Goal: Navigation & Orientation: Understand site structure

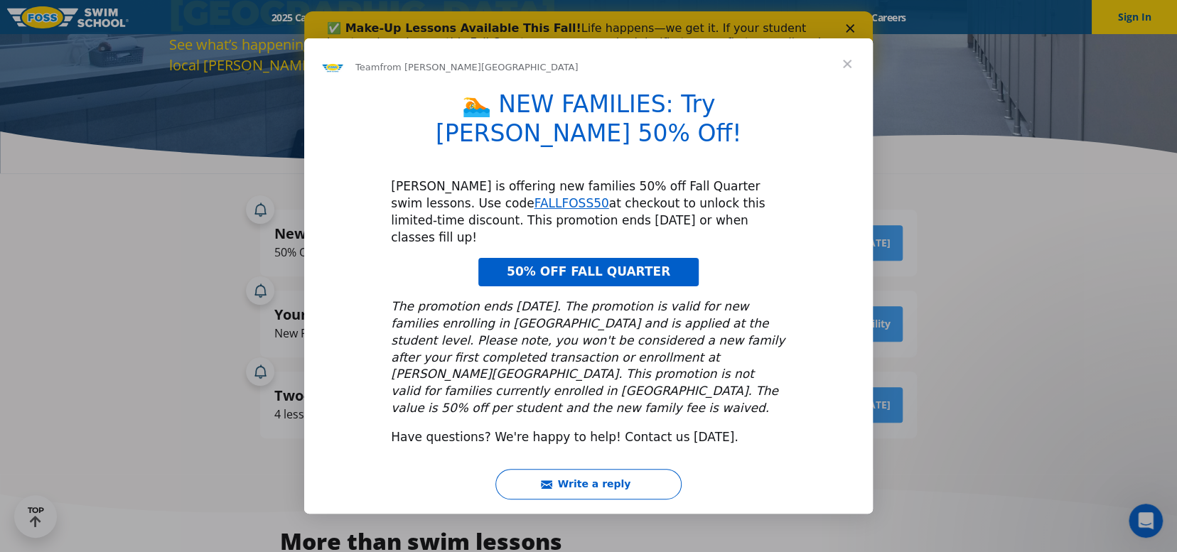
click at [830, 72] on span "Close" at bounding box center [846, 63] width 51 height 51
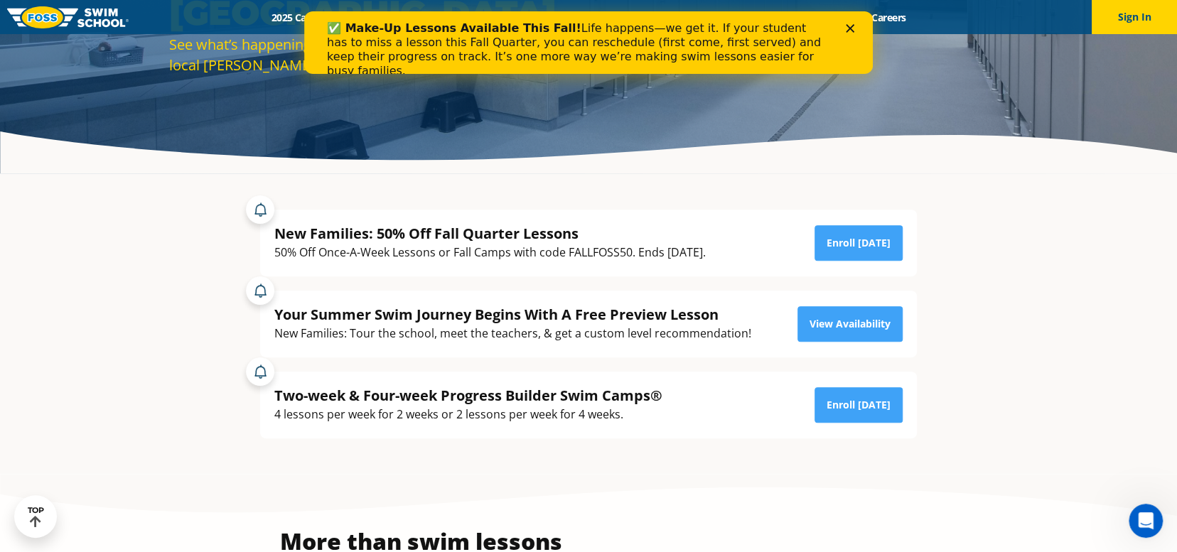
click at [848, 28] on polygon "Close" at bounding box center [849, 28] width 9 height 9
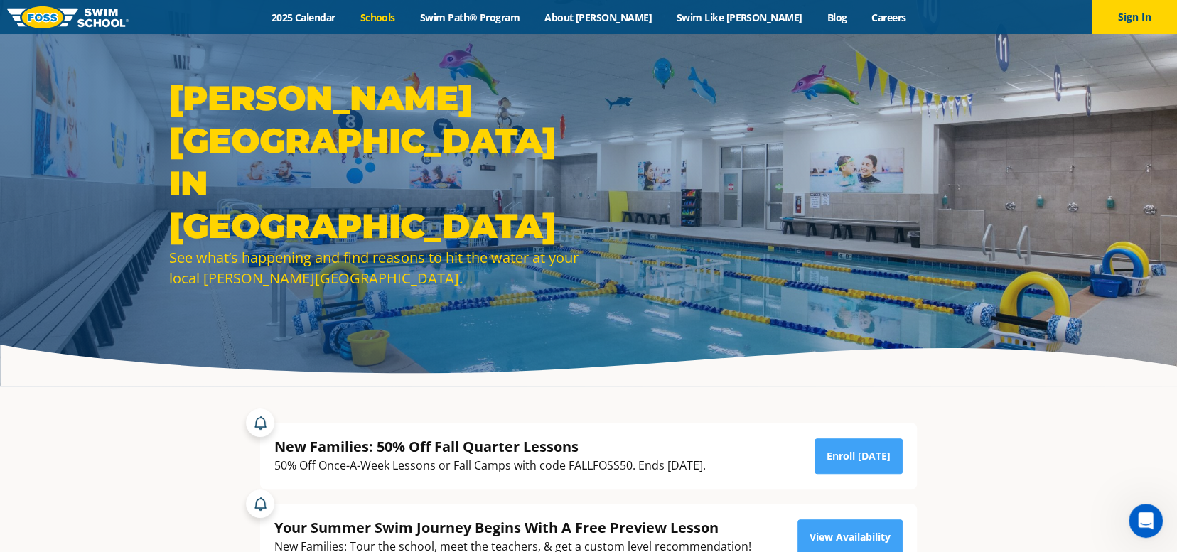
click at [407, 13] on link "Schools" at bounding box center [377, 17] width 60 height 13
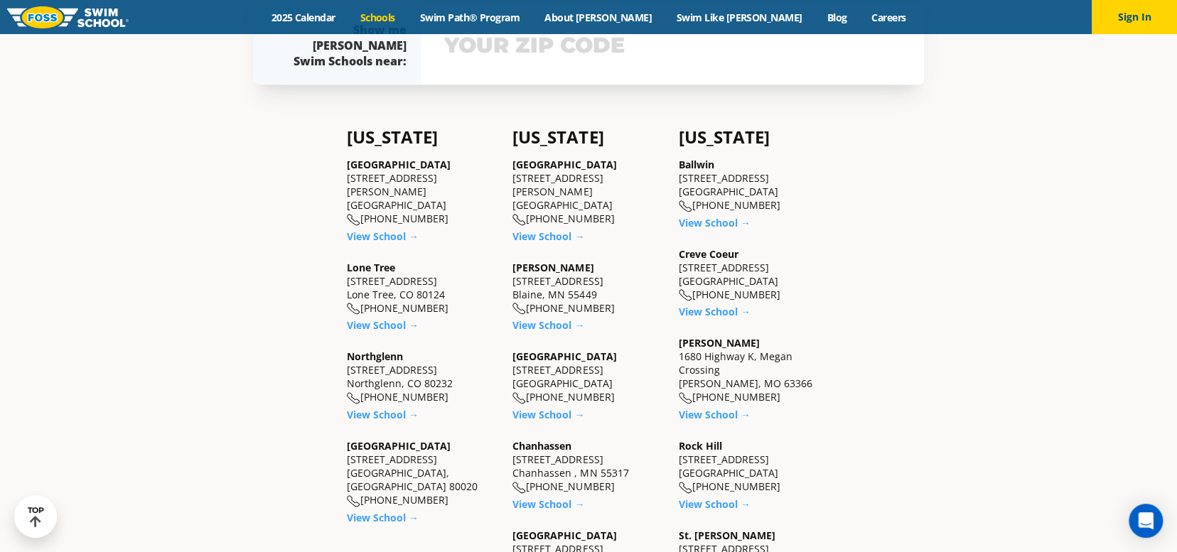
scroll to position [355, 0]
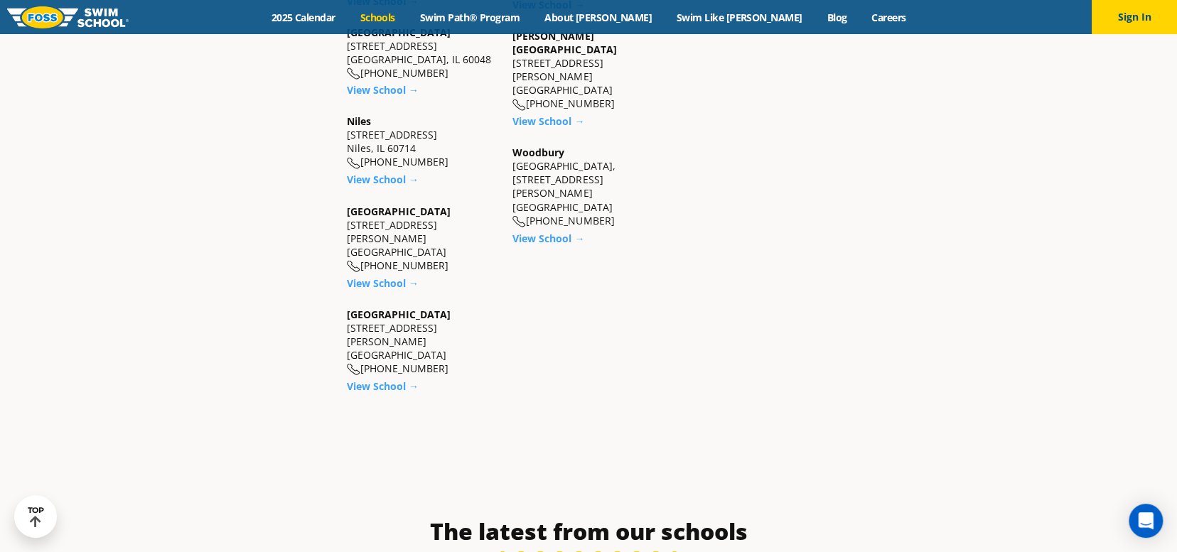
scroll to position [924, 0]
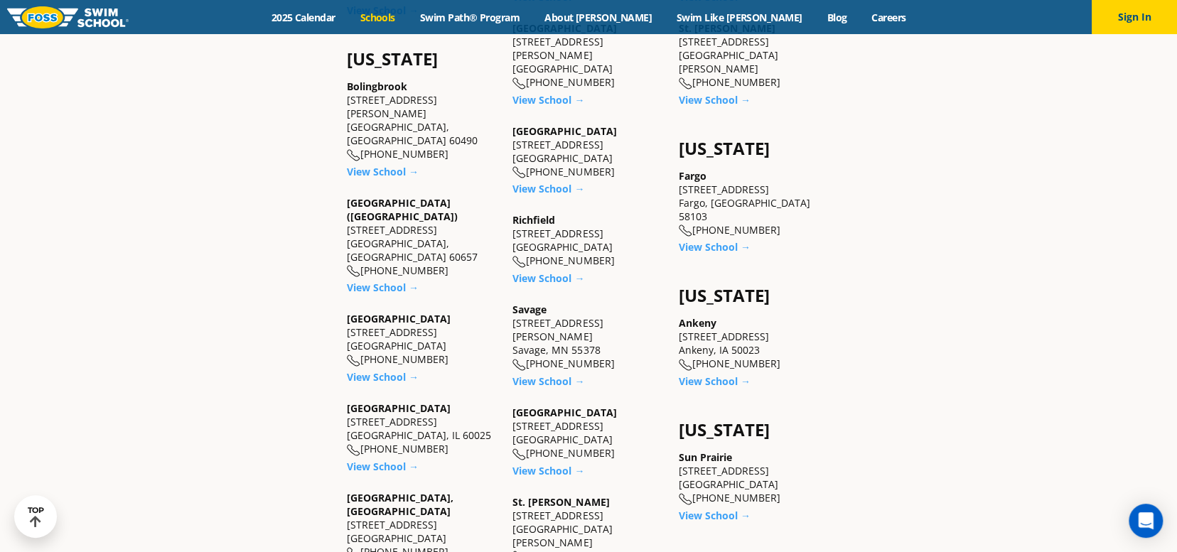
click at [58, 13] on img at bounding box center [67, 17] width 121 height 22
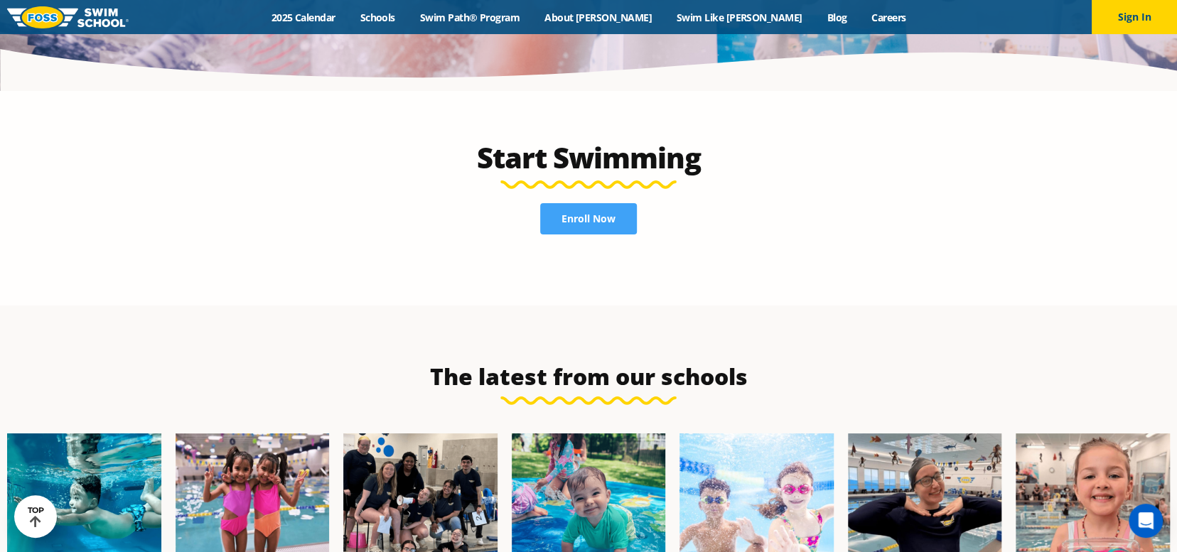
scroll to position [3126, 0]
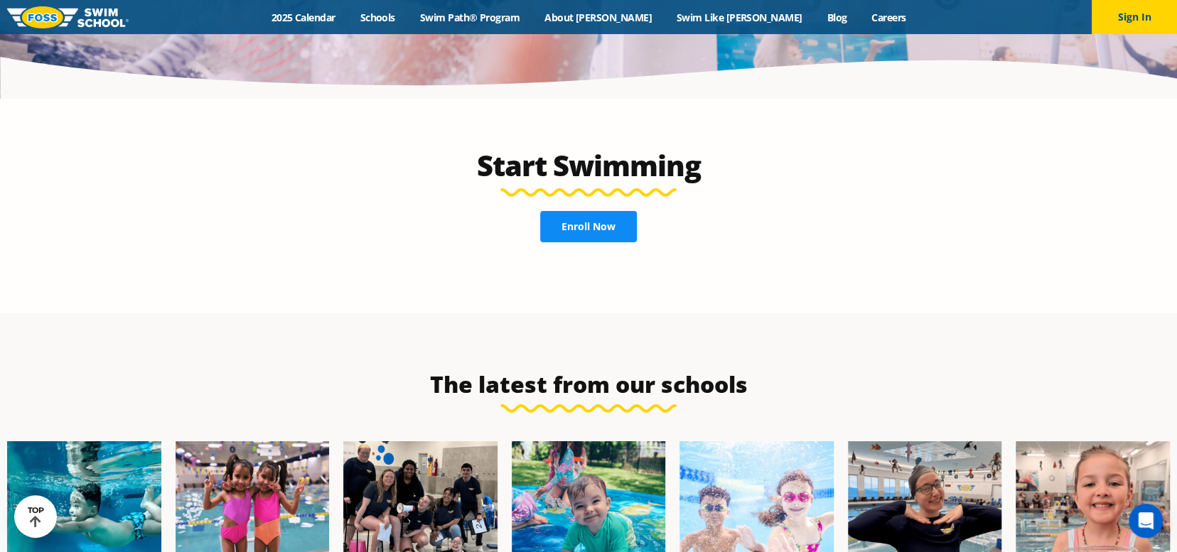
click at [592, 211] on link "Enroll Now" at bounding box center [588, 226] width 97 height 31
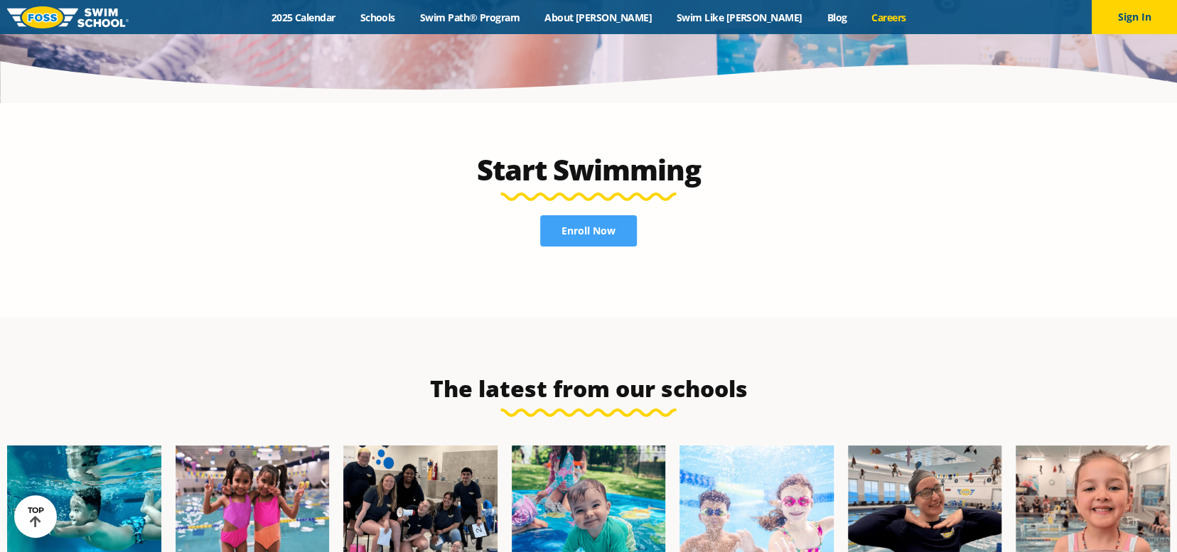
scroll to position [3126, 0]
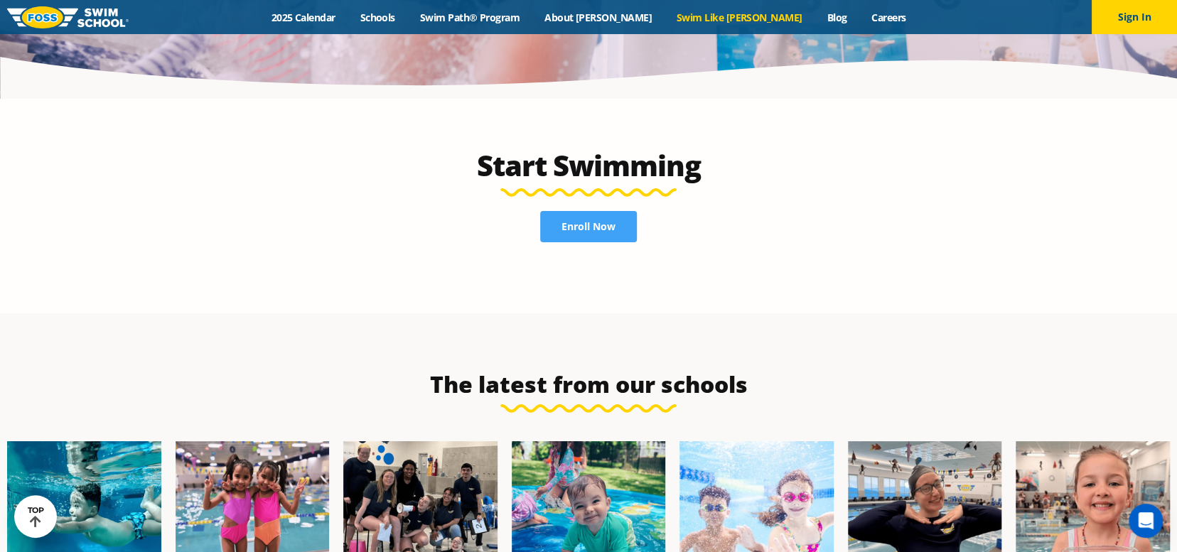
click at [721, 16] on link "Swim Like [PERSON_NAME]" at bounding box center [739, 17] width 151 height 13
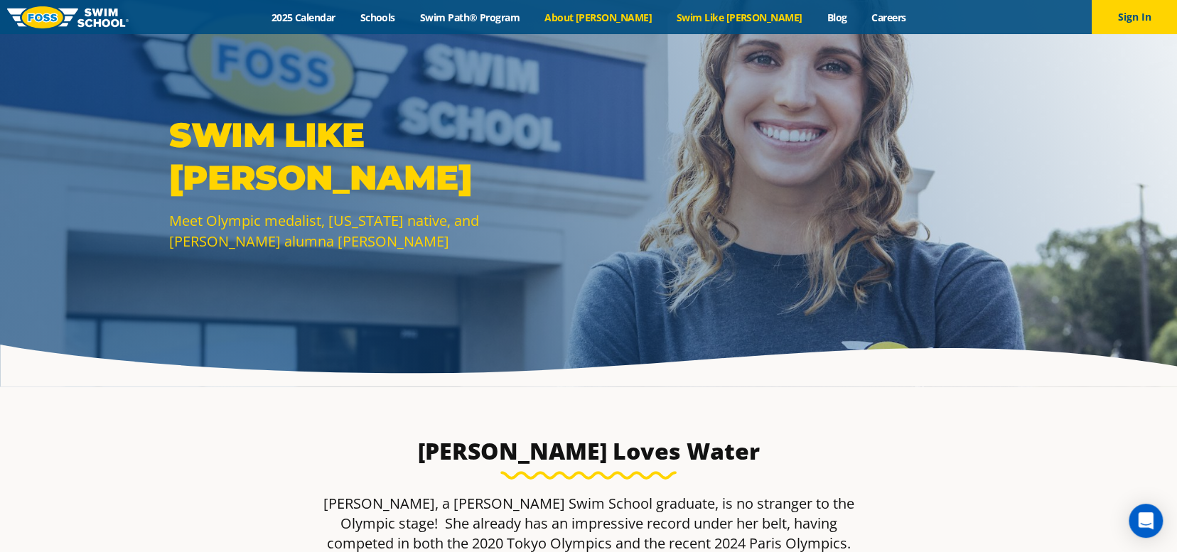
click at [637, 19] on link "About [PERSON_NAME]" at bounding box center [598, 17] width 132 height 13
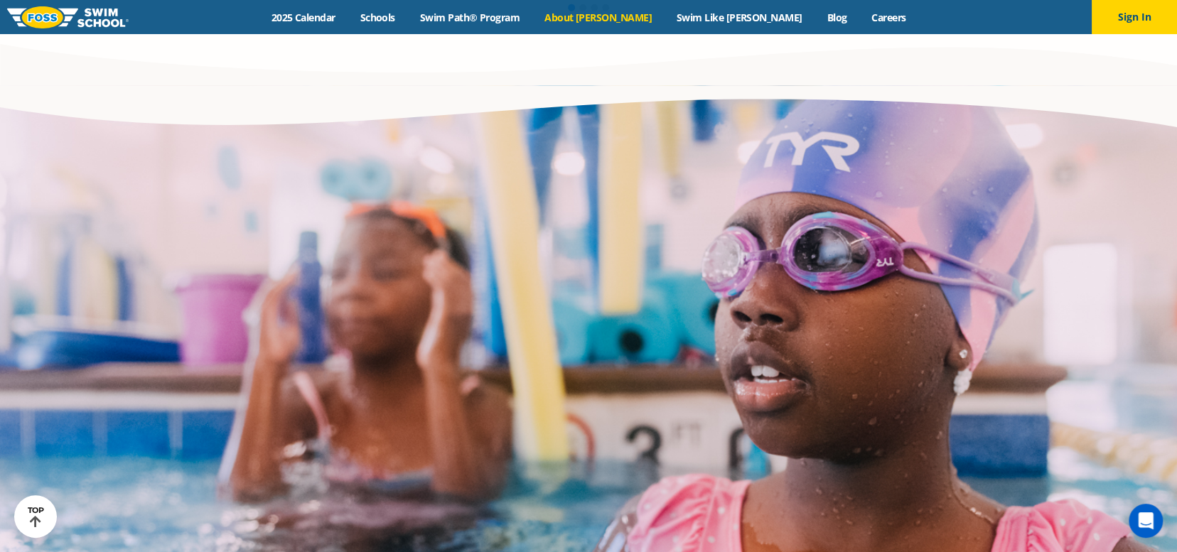
scroll to position [2676, 0]
click at [407, 12] on link "Schools" at bounding box center [377, 17] width 60 height 13
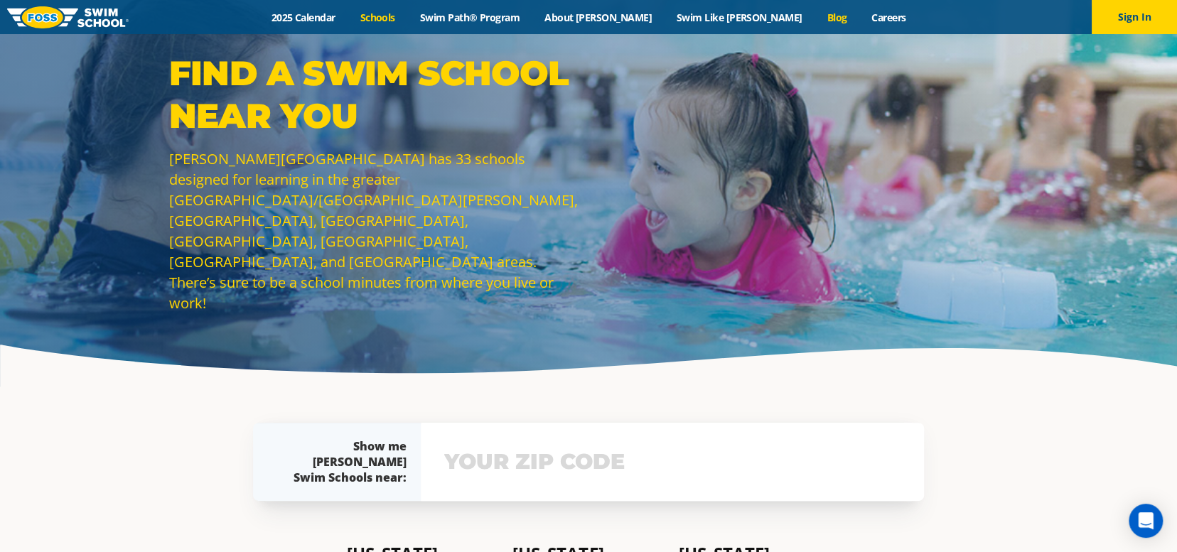
click at [814, 23] on link "Blog" at bounding box center [836, 17] width 45 height 13
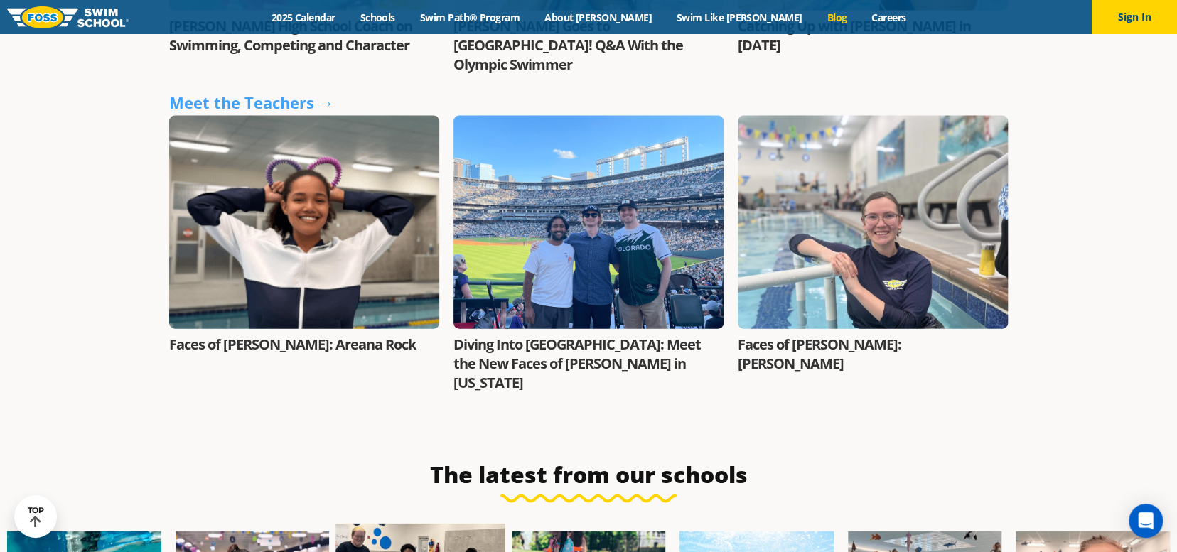
scroll to position [2131, 0]
